Goal: Task Accomplishment & Management: Manage account settings

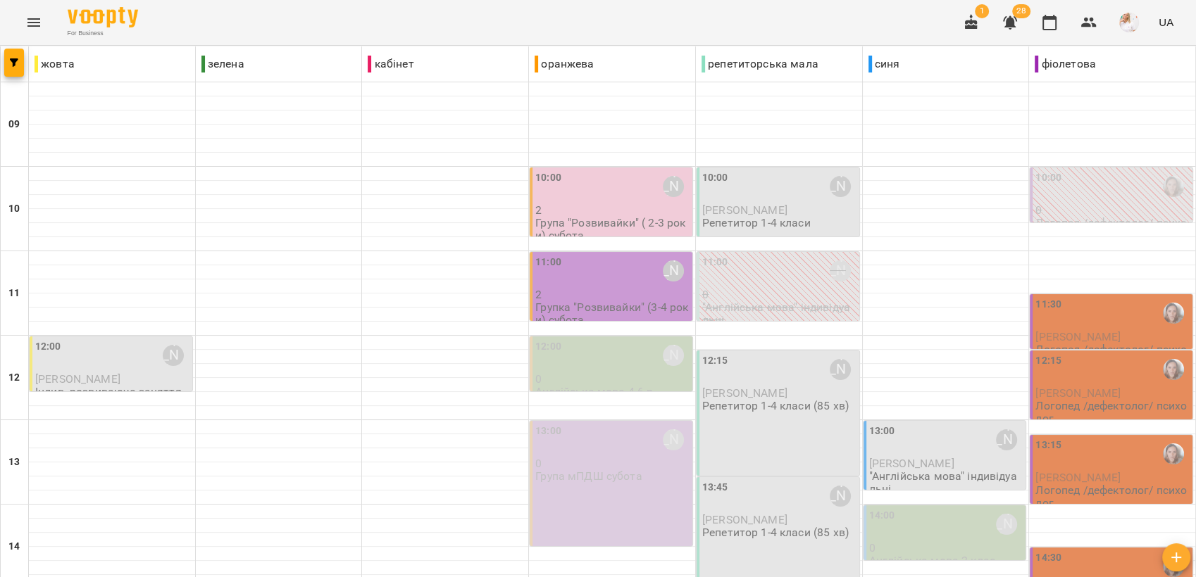
click at [1012, 25] on icon "button" at bounding box center [1010, 22] width 14 height 13
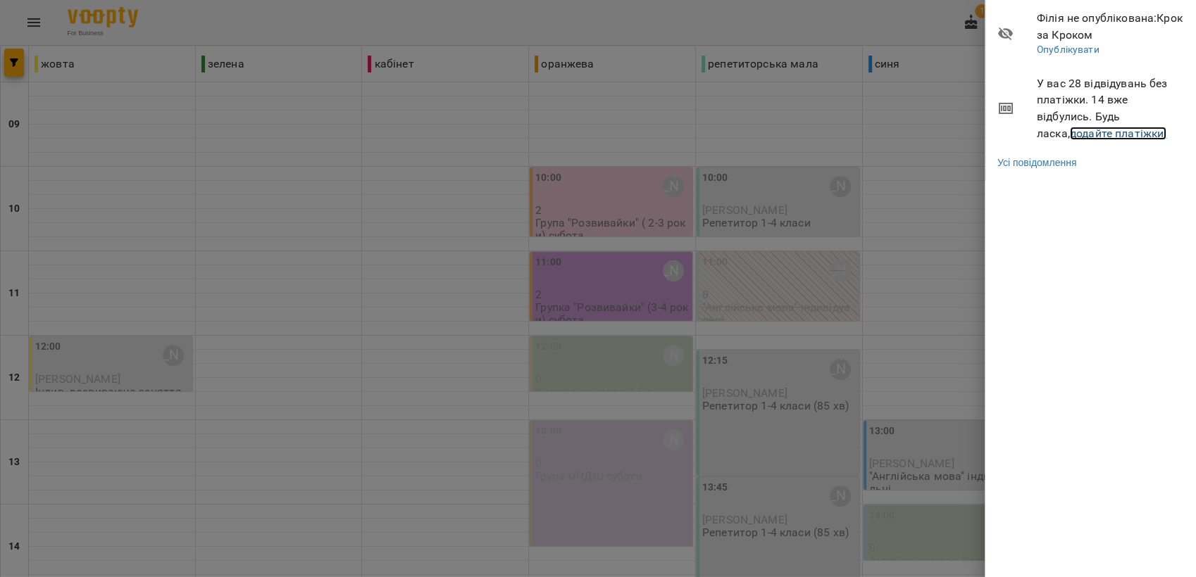
click at [1070, 135] on link "додайте платіжки!" at bounding box center [1118, 133] width 97 height 13
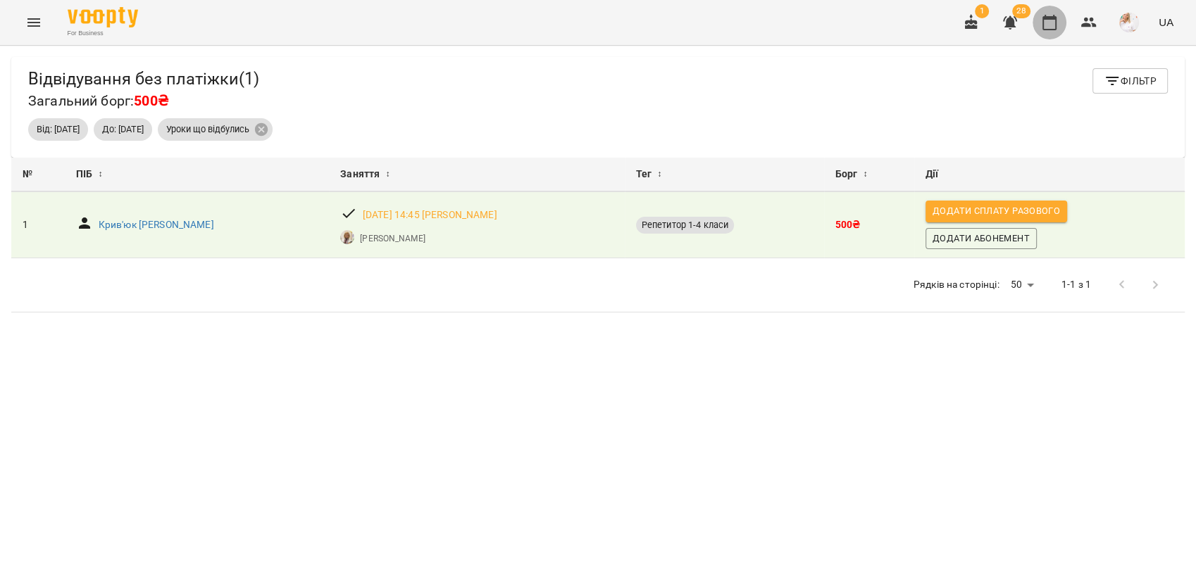
click at [1046, 20] on icon "button" at bounding box center [1049, 22] width 17 height 17
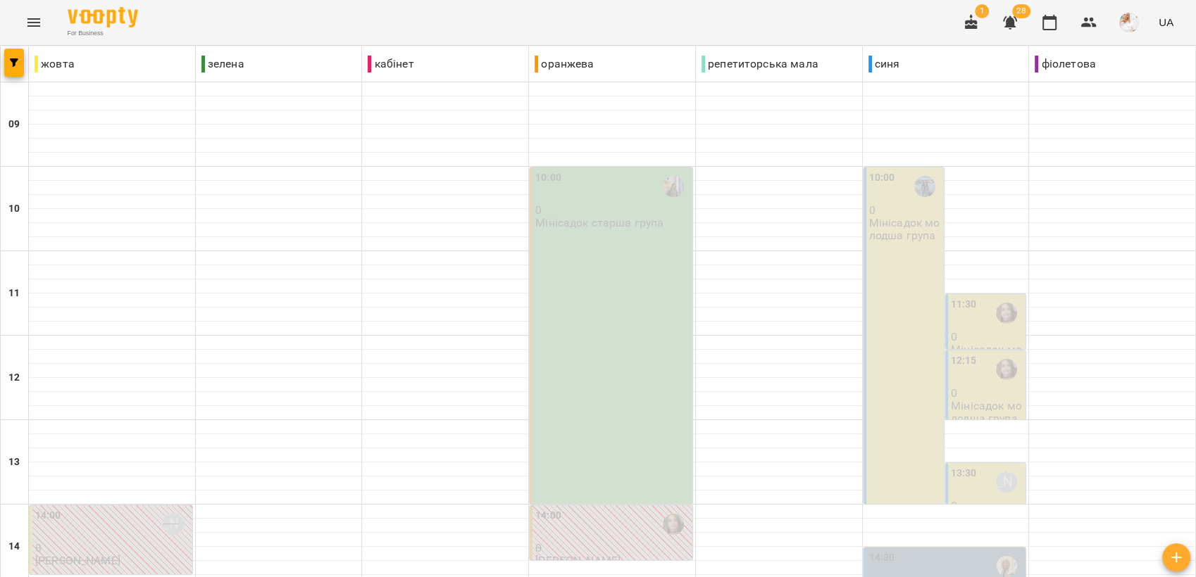
click at [620, 268] on div "10:00 0 Мінісадок старша група" at bounding box center [611, 336] width 163 height 337
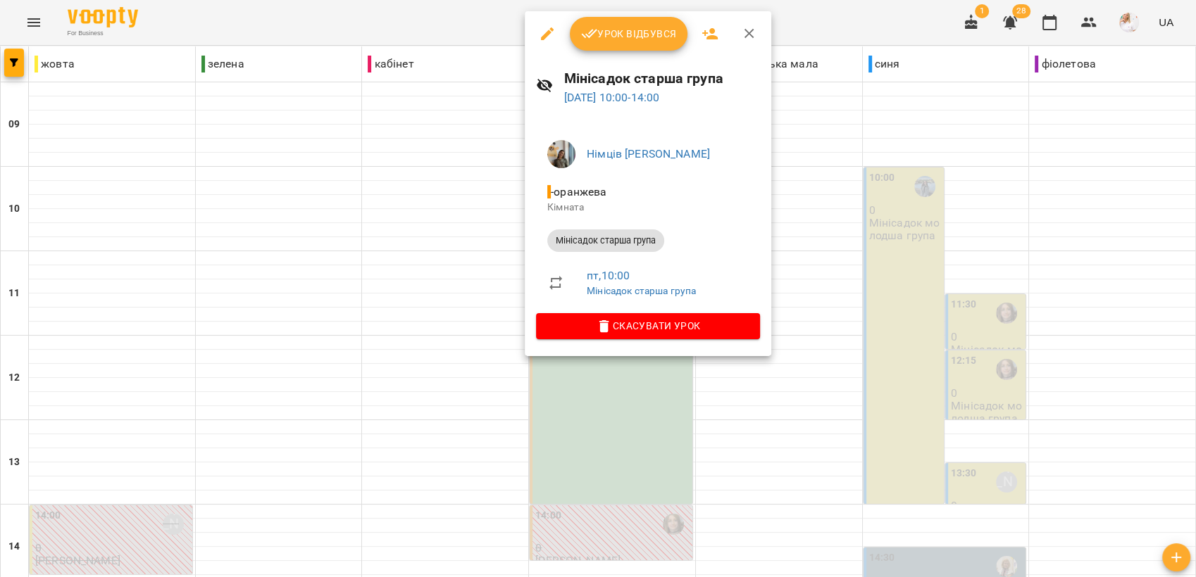
click at [639, 28] on span "Урок відбувся" at bounding box center [629, 33] width 96 height 17
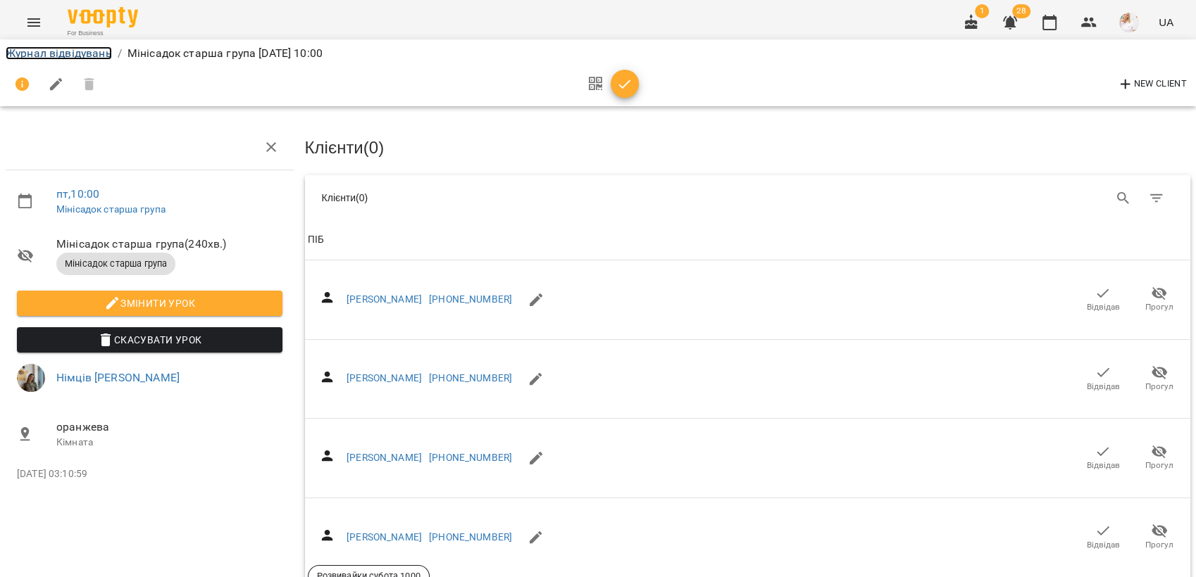
click at [46, 53] on link "Журнал відвідувань" at bounding box center [59, 52] width 106 height 13
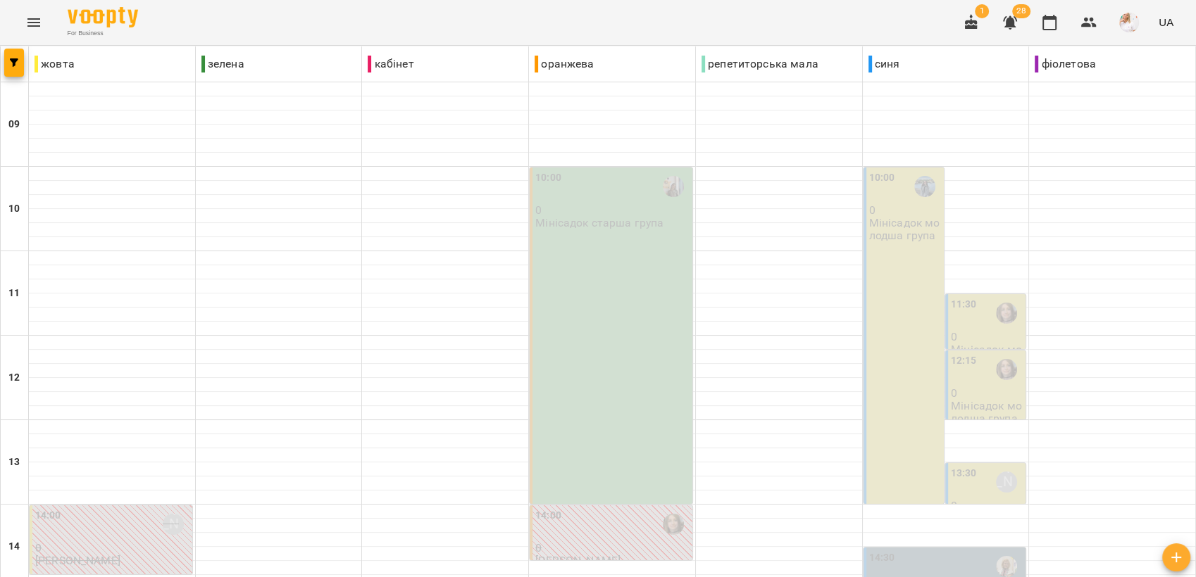
click at [922, 287] on div "10:00 0 Мінісадок молодша група" at bounding box center [903, 336] width 80 height 337
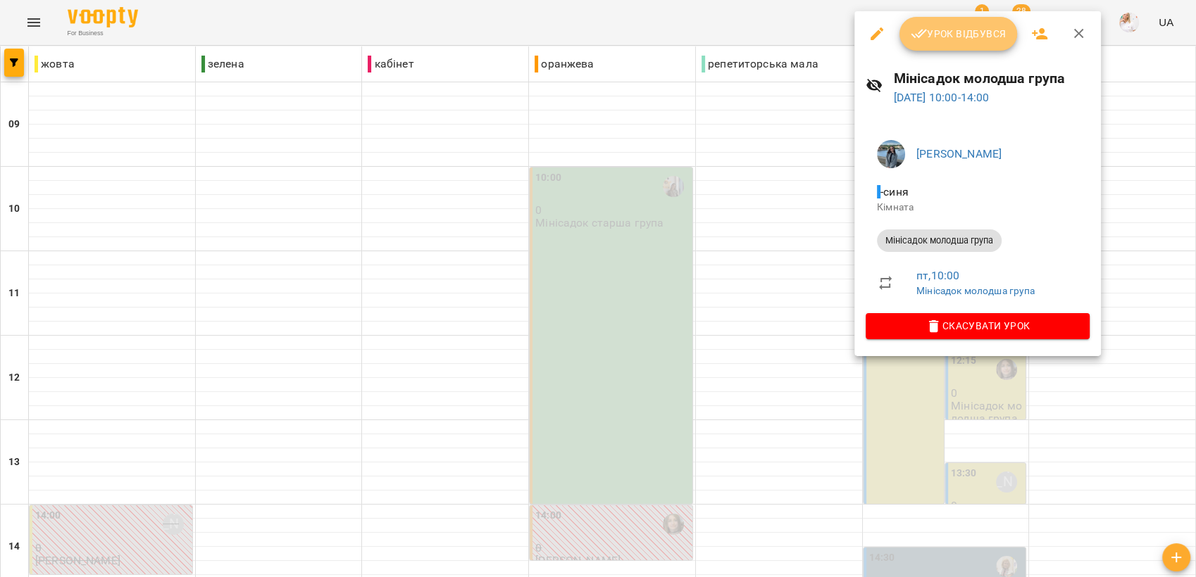
click at [945, 22] on button "Урок відбувся" at bounding box center [958, 34] width 118 height 34
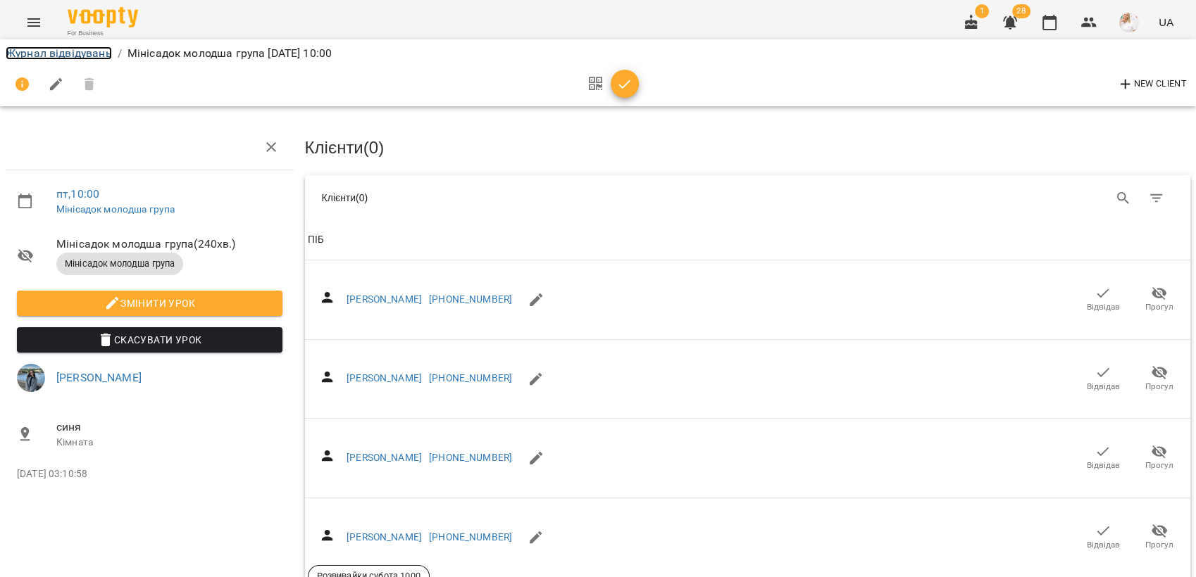
click at [37, 53] on link "Журнал відвідувань" at bounding box center [59, 52] width 106 height 13
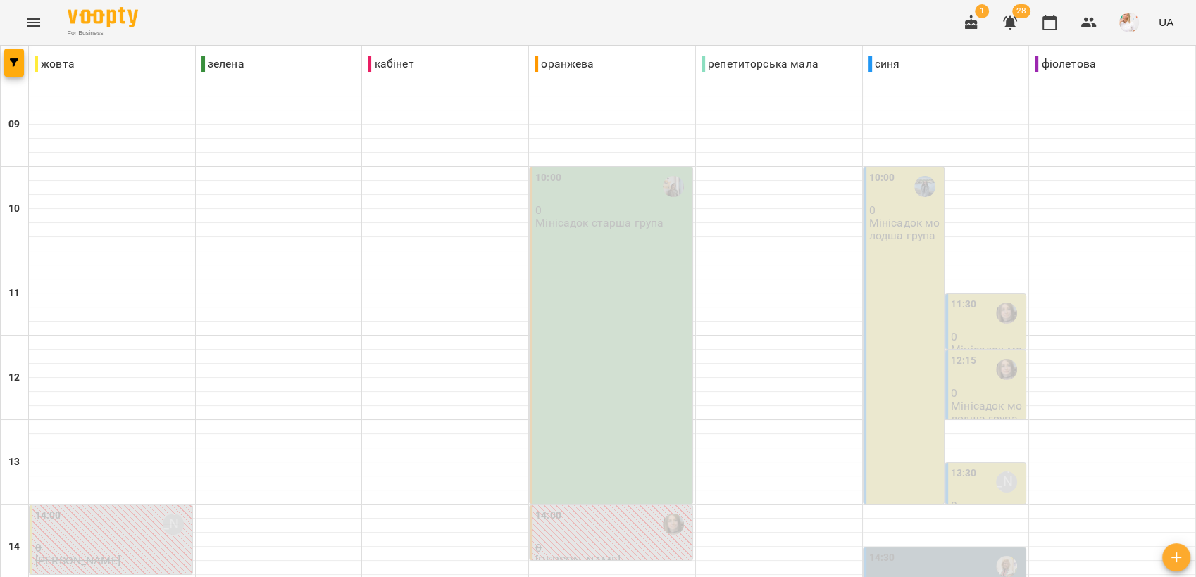
scroll to position [78, 0]
click at [985, 331] on p "0" at bounding box center [987, 337] width 72 height 12
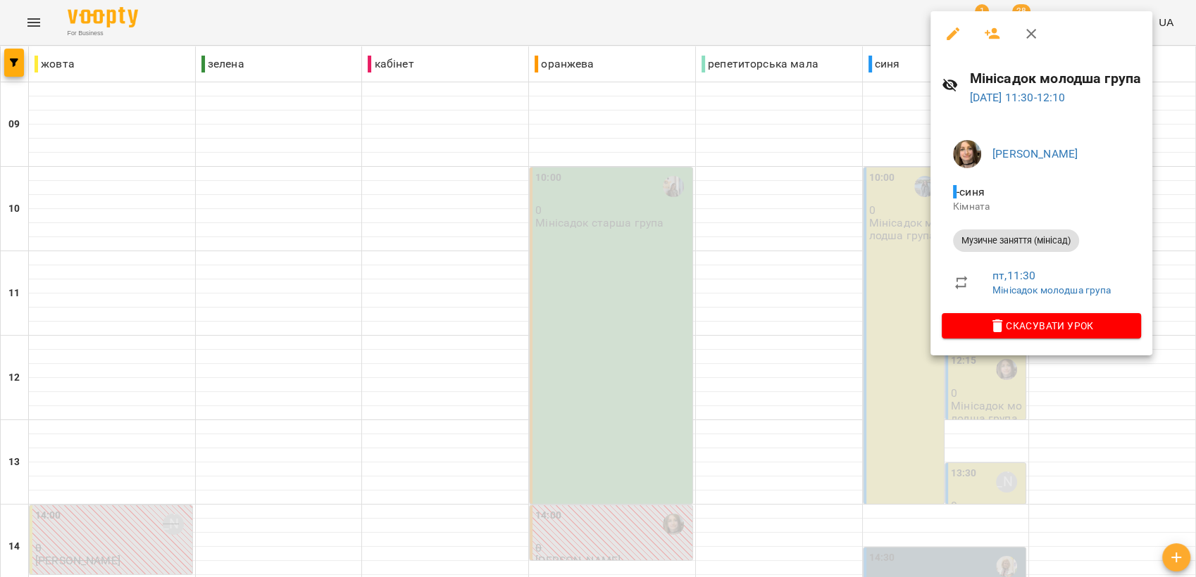
click at [728, 211] on div at bounding box center [598, 288] width 1196 height 577
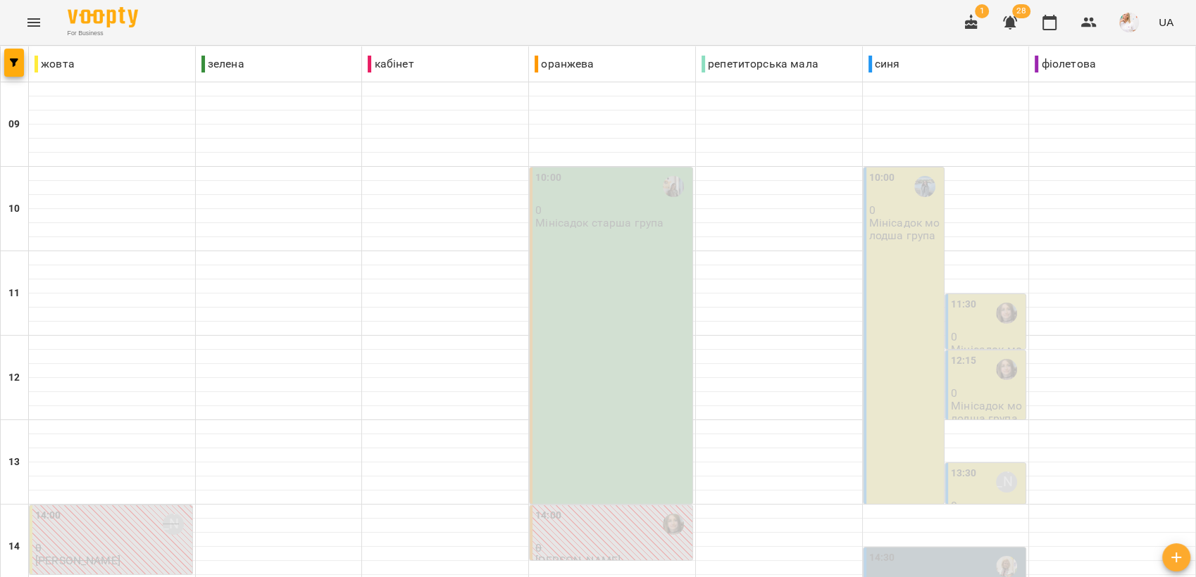
click at [965, 353] on div "12:15" at bounding box center [964, 369] width 26 height 32
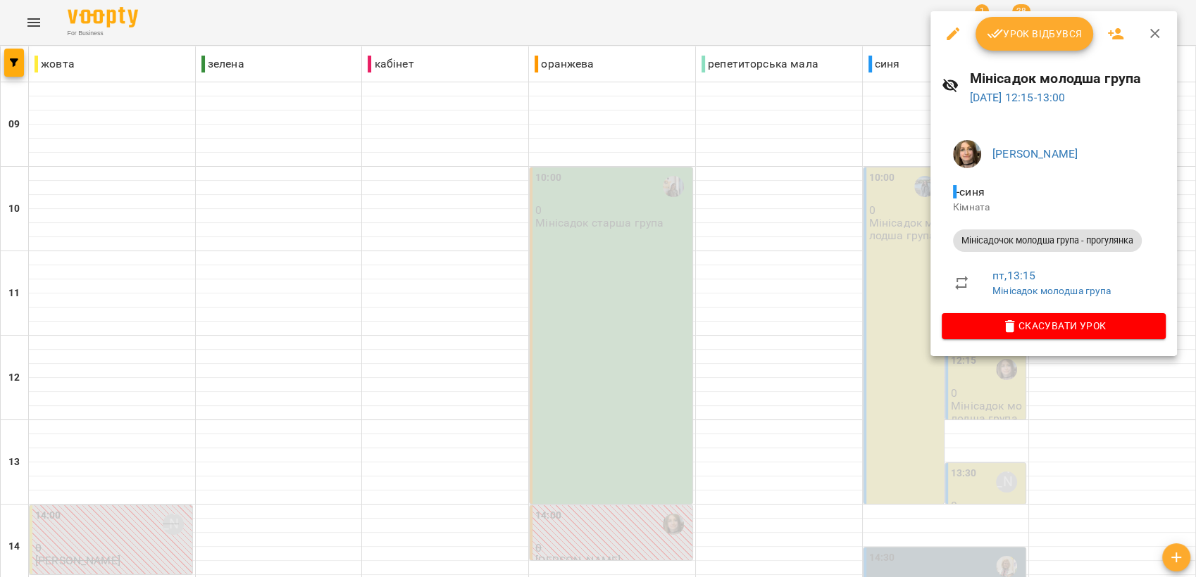
click at [1015, 27] on span "Урок відбувся" at bounding box center [1035, 33] width 96 height 17
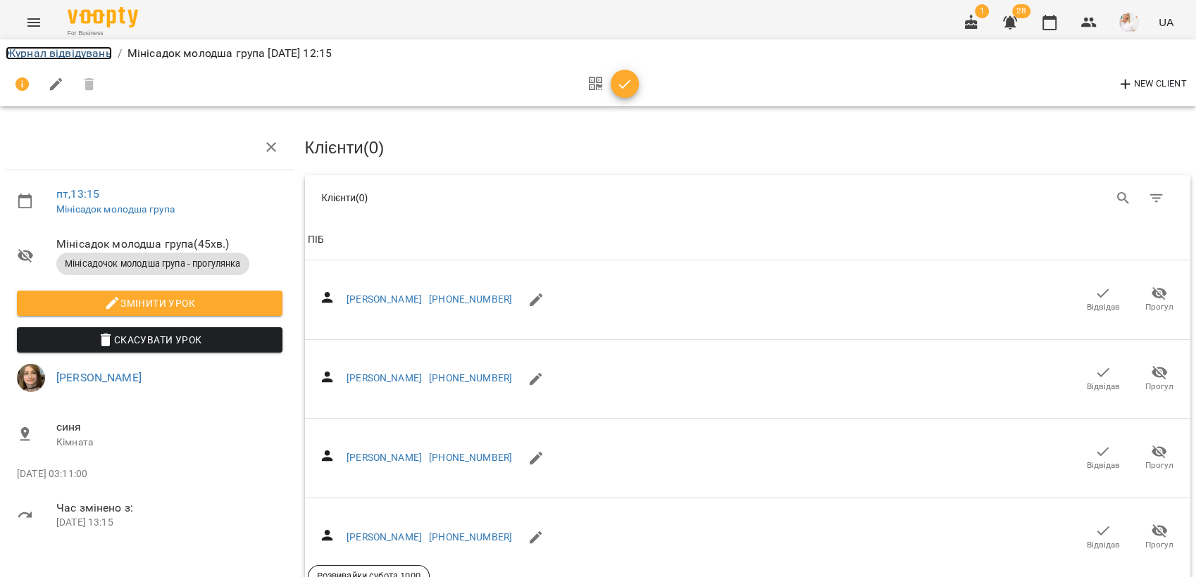
click at [54, 47] on link "Журнал відвідувань" at bounding box center [59, 52] width 106 height 13
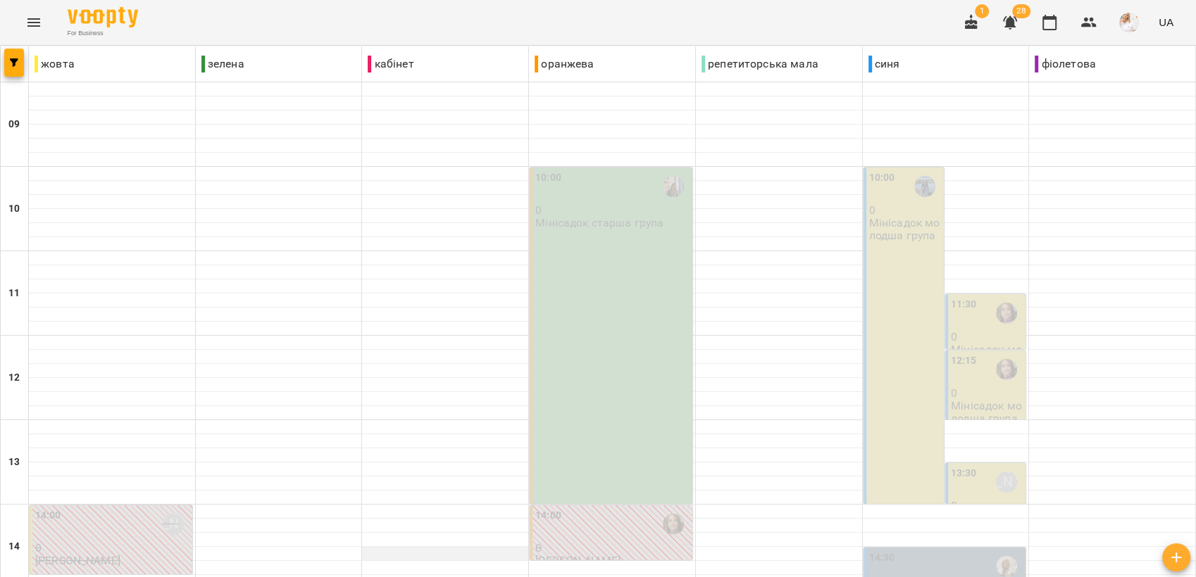
scroll to position [527, 0]
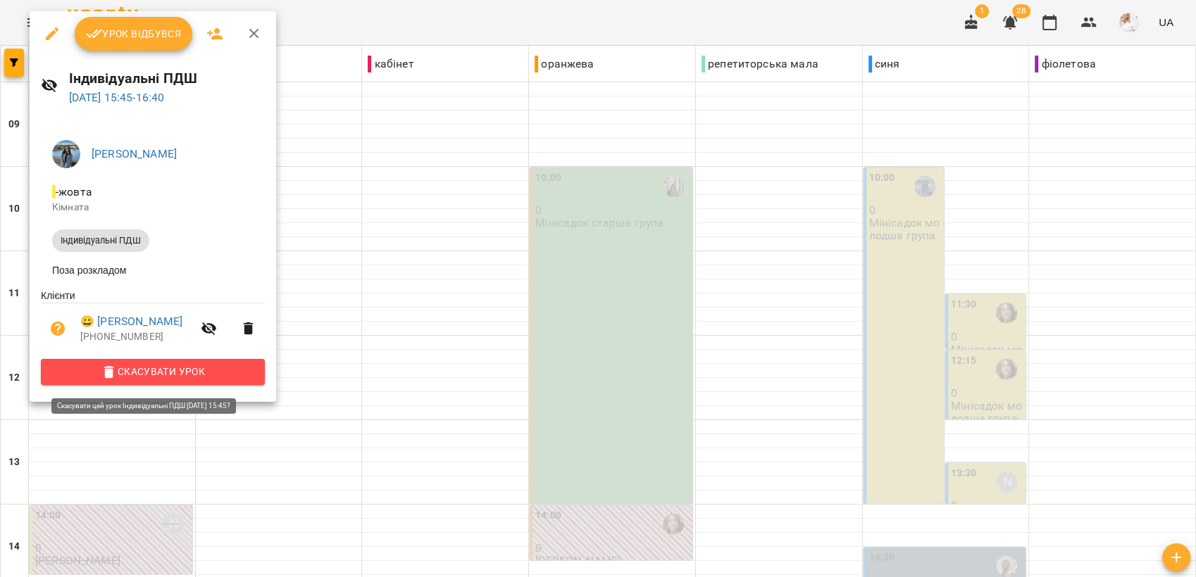
click at [134, 371] on span "Скасувати Урок" at bounding box center [152, 371] width 201 height 17
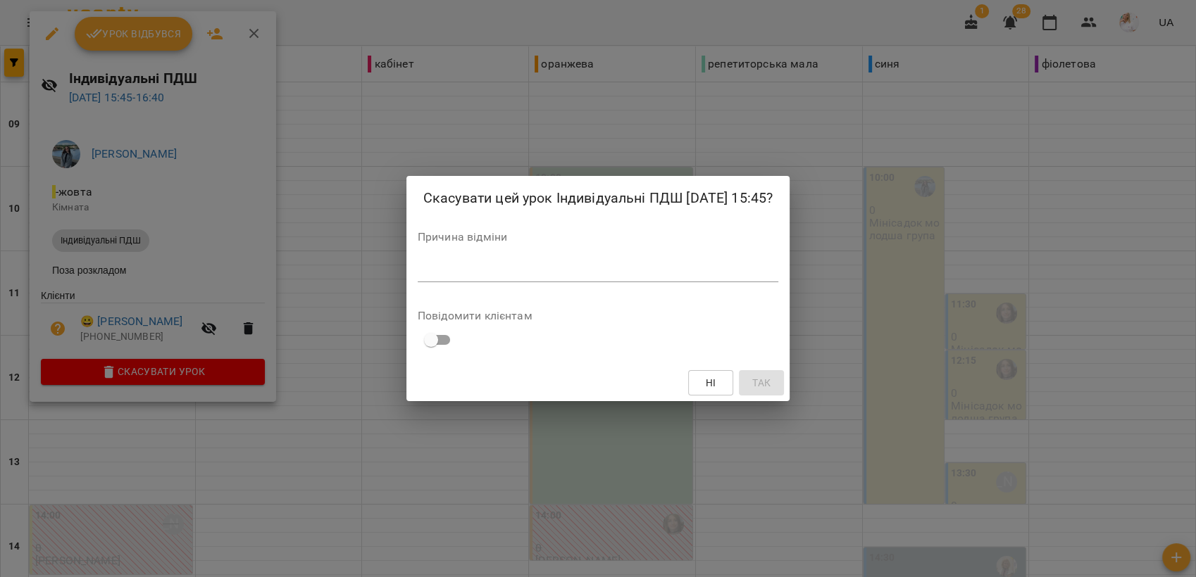
click at [435, 261] on div "*" at bounding box center [598, 271] width 361 height 23
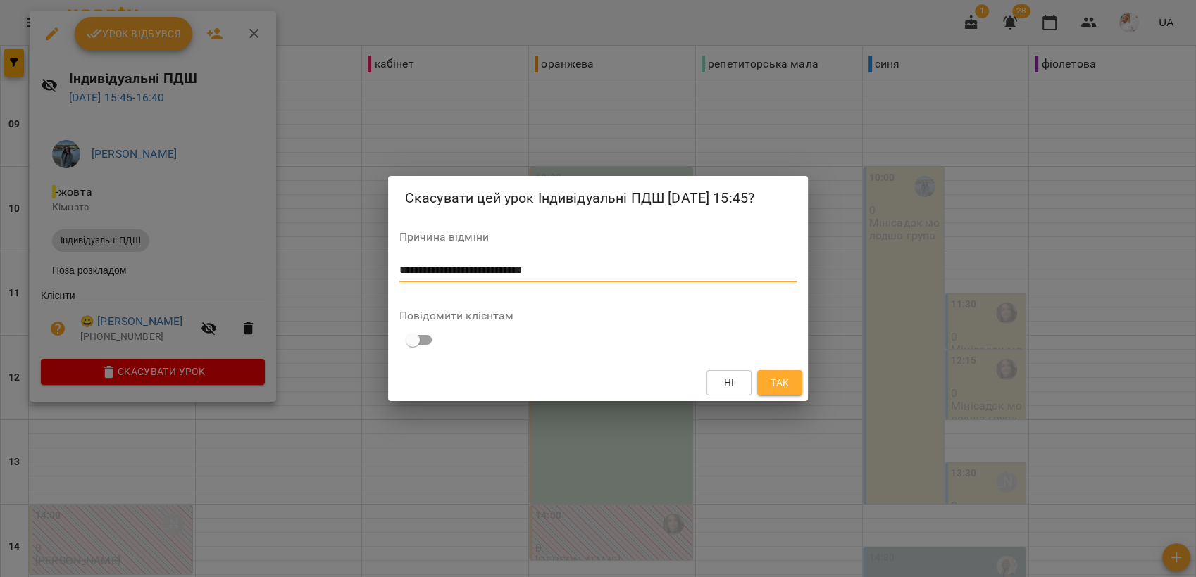
type textarea "**********"
click at [782, 377] on span "Так" at bounding box center [779, 383] width 18 height 17
